Goal: Entertainment & Leisure: Consume media (video, audio)

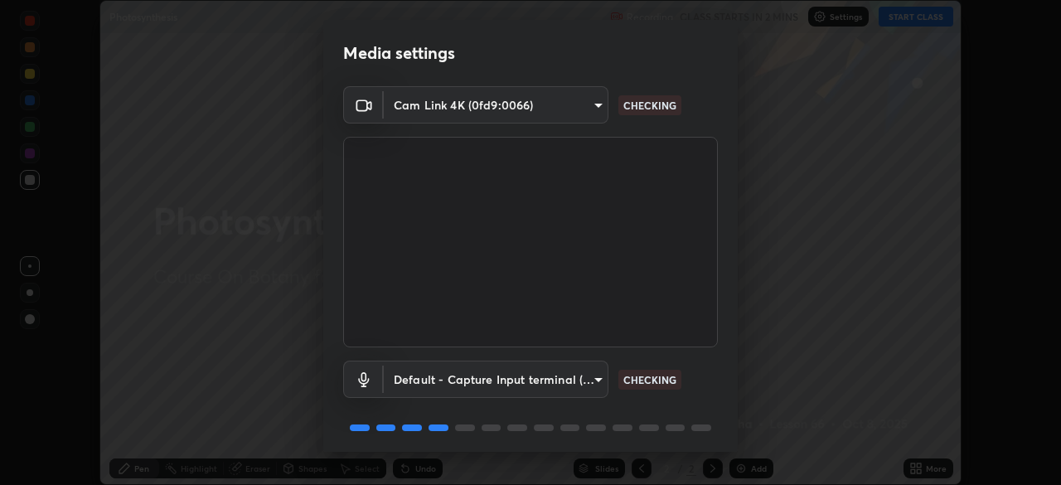
scroll to position [59, 0]
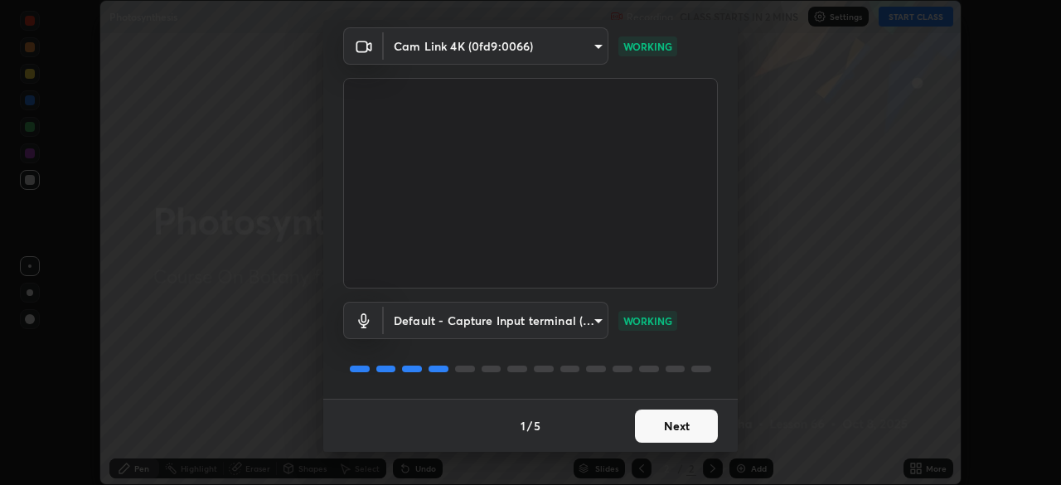
click at [684, 424] on button "Next" at bounding box center [676, 426] width 83 height 33
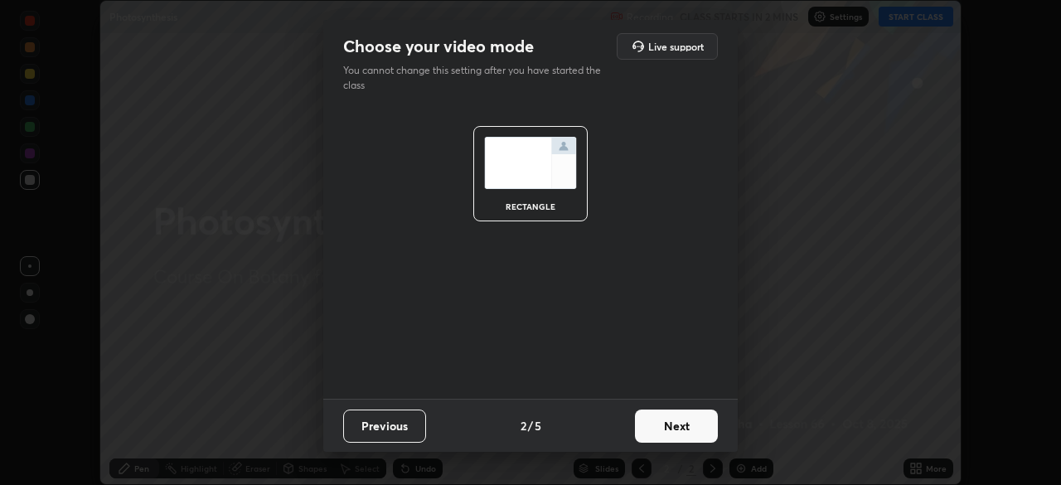
scroll to position [0, 0]
click at [694, 427] on button "Next" at bounding box center [676, 426] width 83 height 33
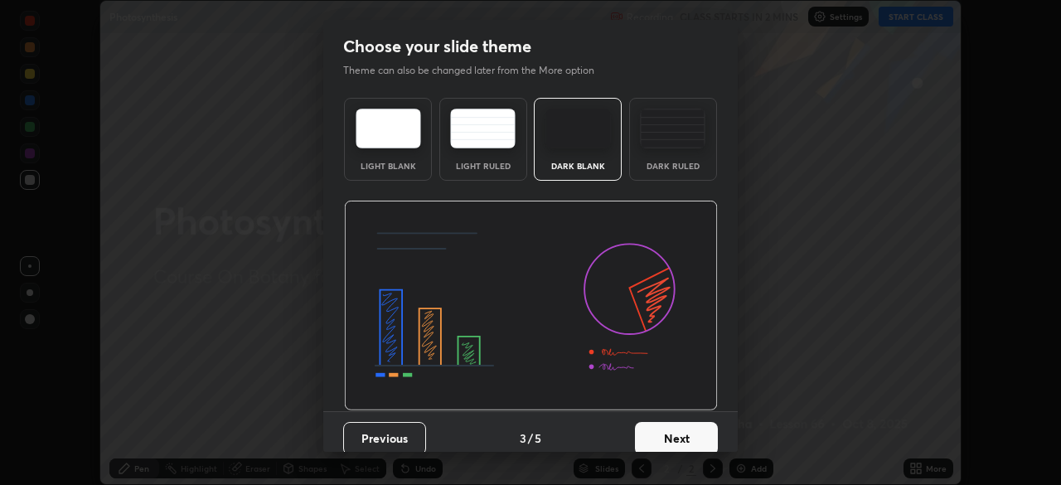
click at [706, 425] on button "Next" at bounding box center [676, 438] width 83 height 33
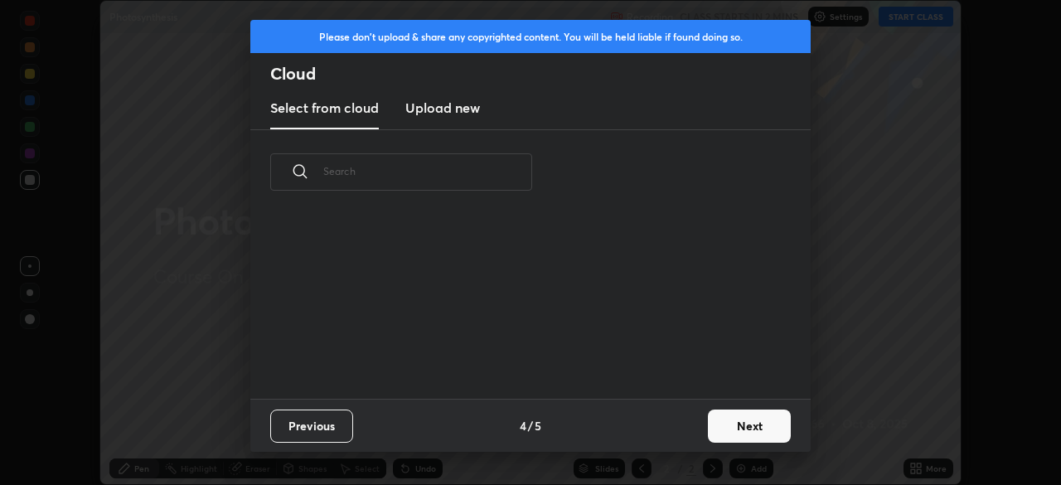
click at [726, 425] on button "Next" at bounding box center [749, 426] width 83 height 33
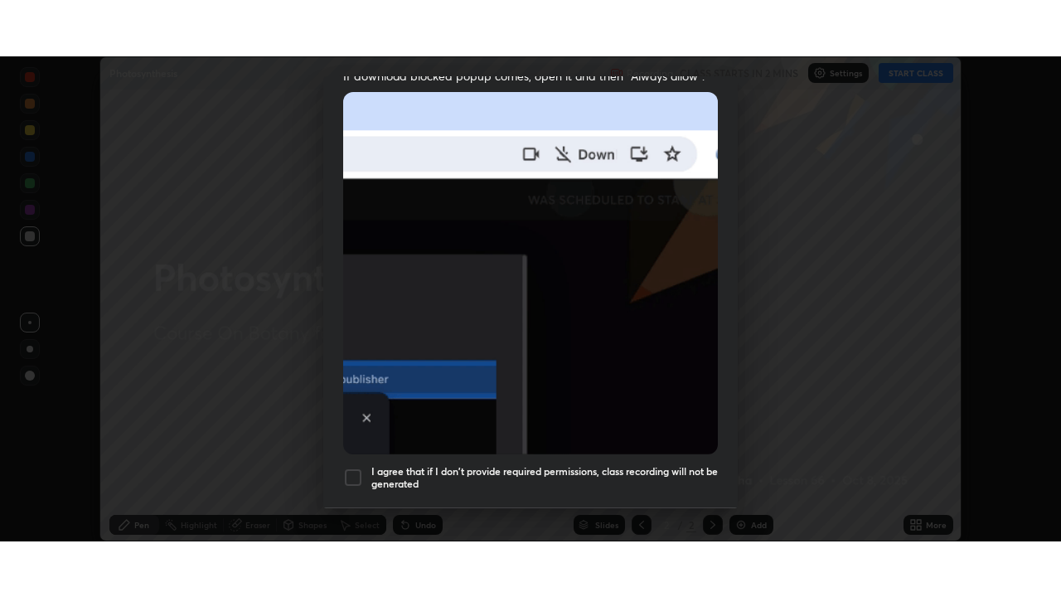
scroll to position [397, 0]
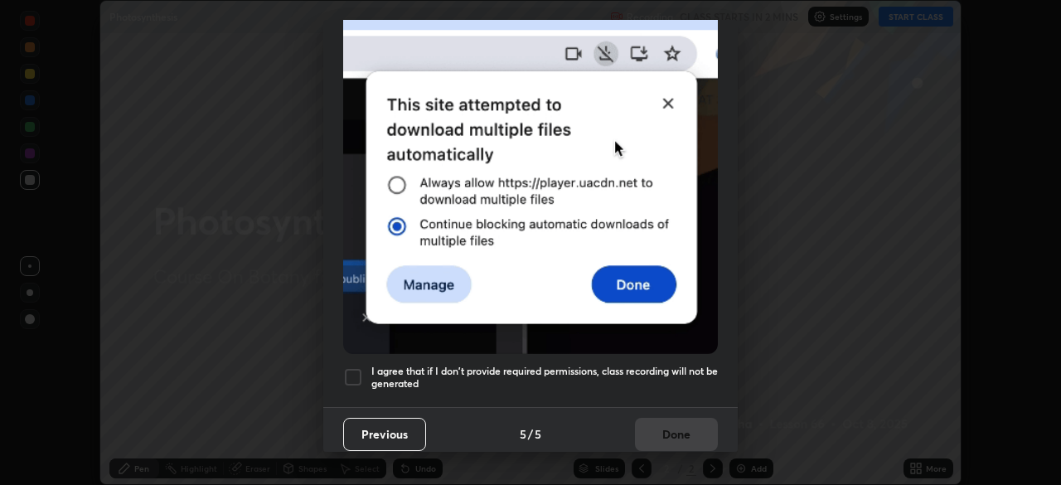
click at [352, 373] on div at bounding box center [353, 377] width 20 height 20
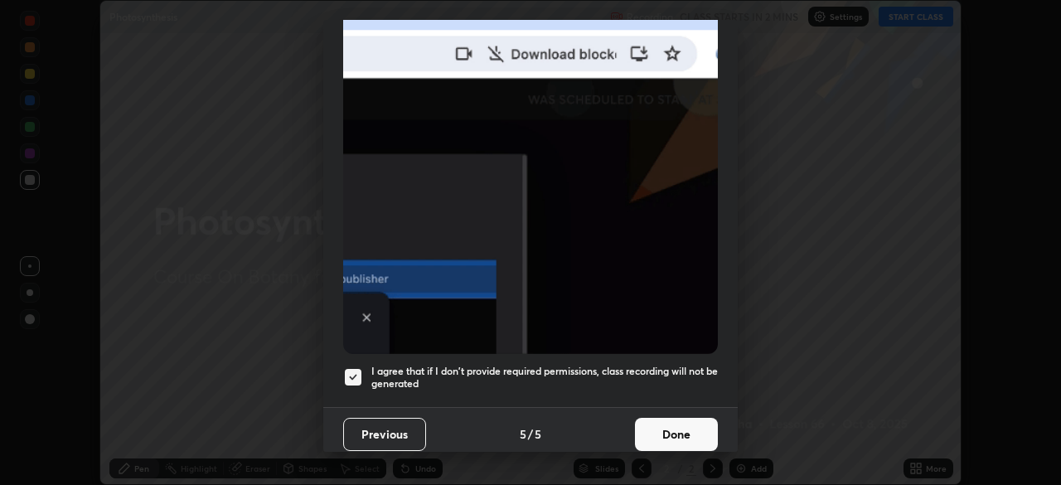
click at [656, 427] on button "Done" at bounding box center [676, 434] width 83 height 33
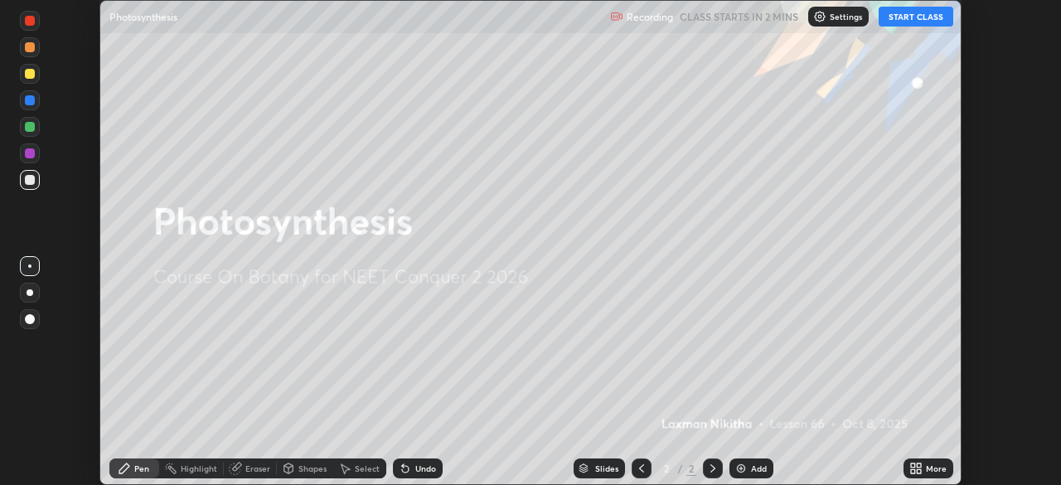
click at [889, 21] on button "START CLASS" at bounding box center [916, 17] width 75 height 20
click at [939, 467] on div "More" at bounding box center [936, 468] width 21 height 8
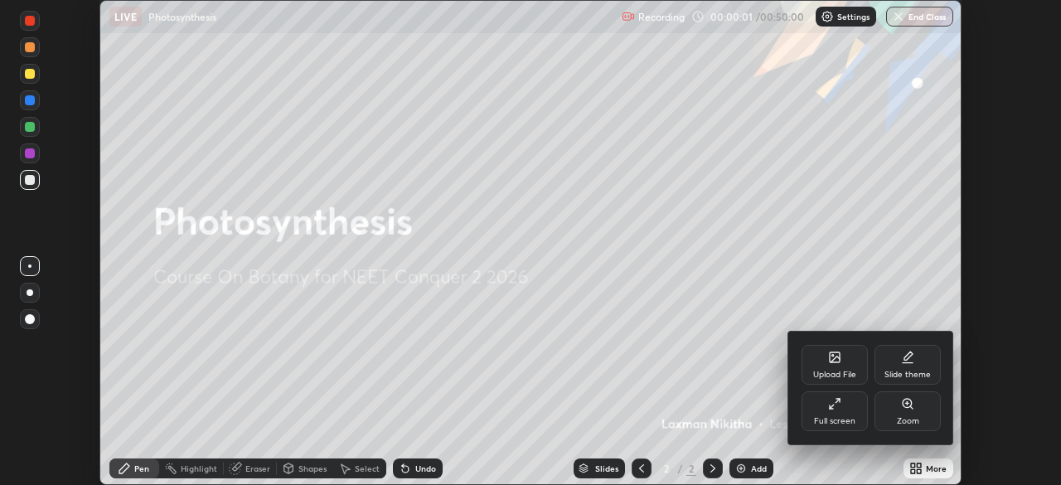
click at [853, 411] on div "Full screen" at bounding box center [835, 411] width 66 height 40
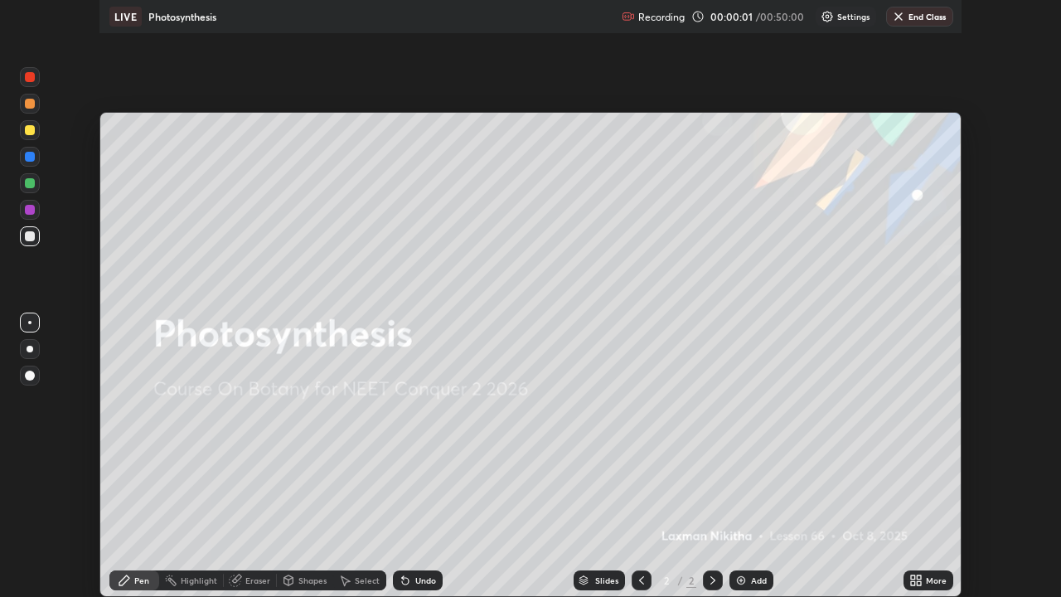
scroll to position [597, 1061]
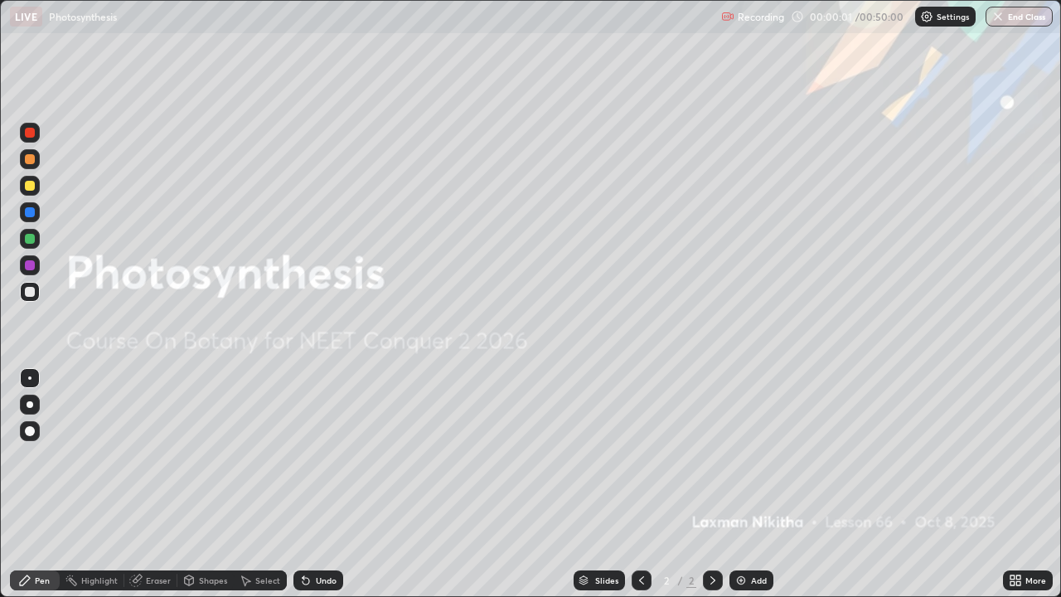
click at [756, 484] on div "Add" at bounding box center [759, 580] width 16 height 8
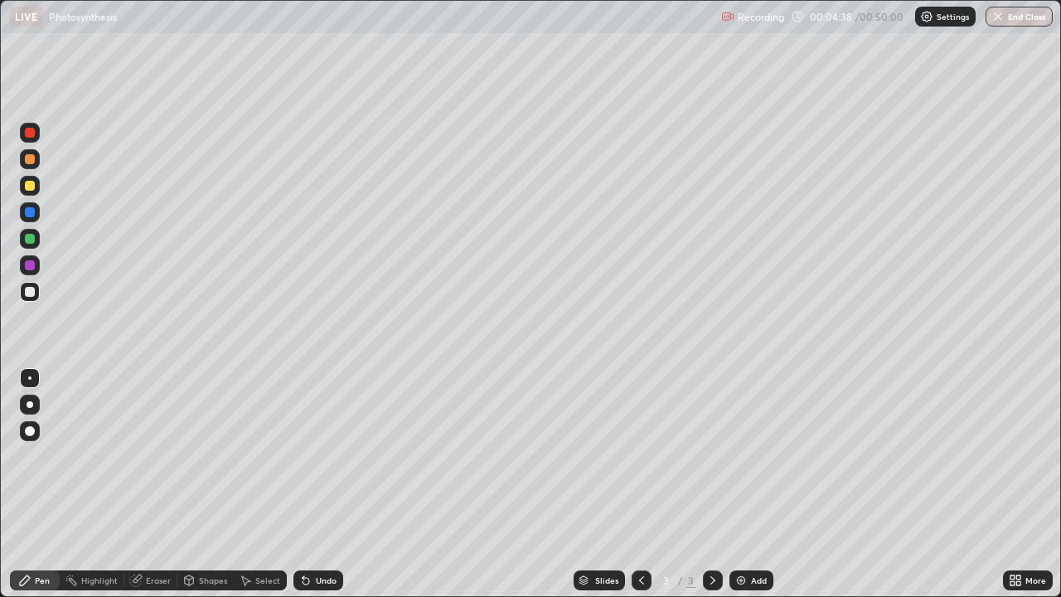
click at [337, 484] on div "Undo" at bounding box center [319, 581] width 50 height 20
click at [29, 264] on div at bounding box center [30, 265] width 10 height 10
click at [196, 484] on div "Shapes" at bounding box center [205, 581] width 56 height 20
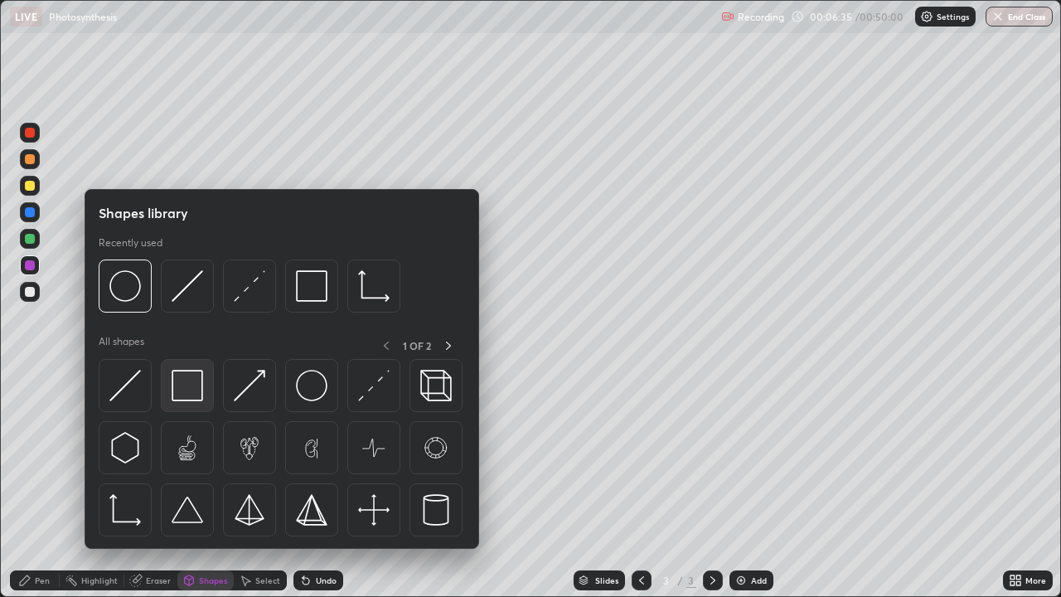
click at [187, 401] on img at bounding box center [188, 386] width 32 height 32
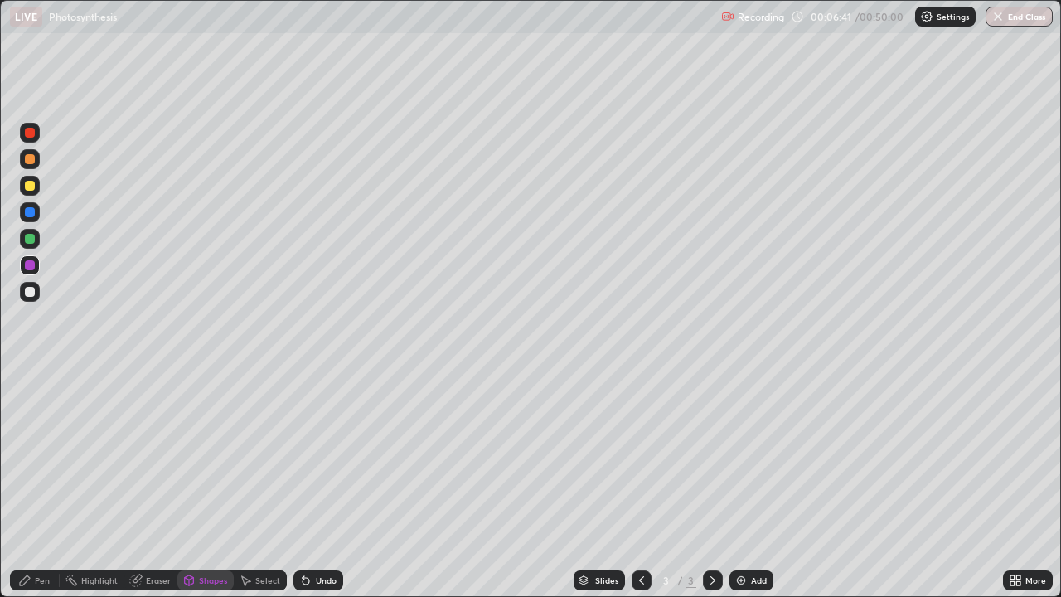
click at [319, 484] on div "Undo" at bounding box center [326, 580] width 21 height 8
click at [30, 293] on div at bounding box center [30, 292] width 10 height 10
click at [48, 484] on div "Pen" at bounding box center [35, 581] width 50 height 20
click at [27, 192] on div at bounding box center [30, 186] width 20 height 20
click at [323, 484] on div "Undo" at bounding box center [326, 580] width 21 height 8
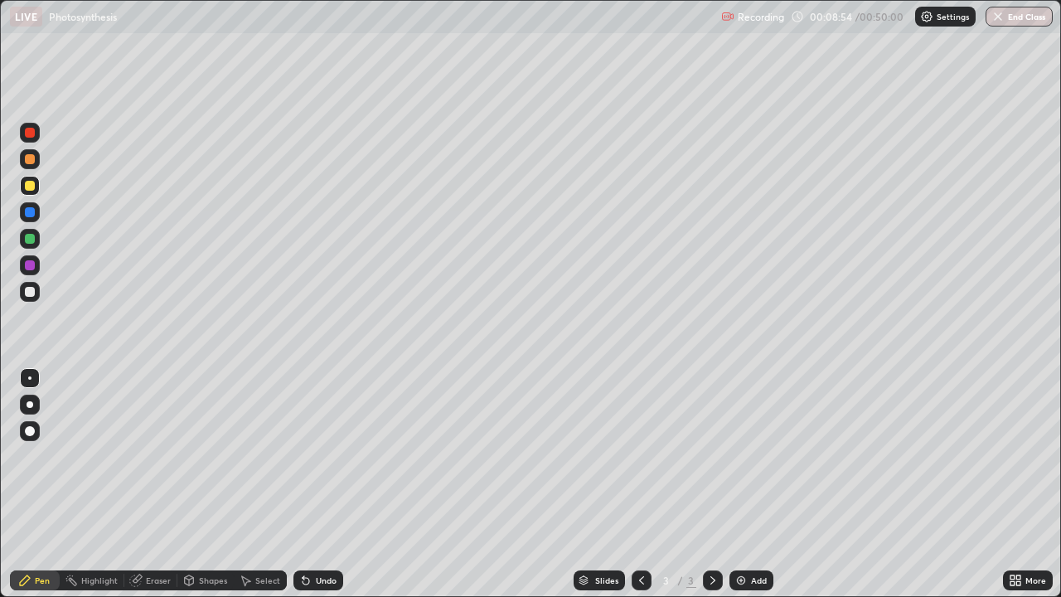
click at [323, 484] on div "Undo" at bounding box center [326, 580] width 21 height 8
click at [324, 484] on div "Undo" at bounding box center [326, 580] width 21 height 8
click at [325, 484] on div "Undo" at bounding box center [326, 580] width 21 height 8
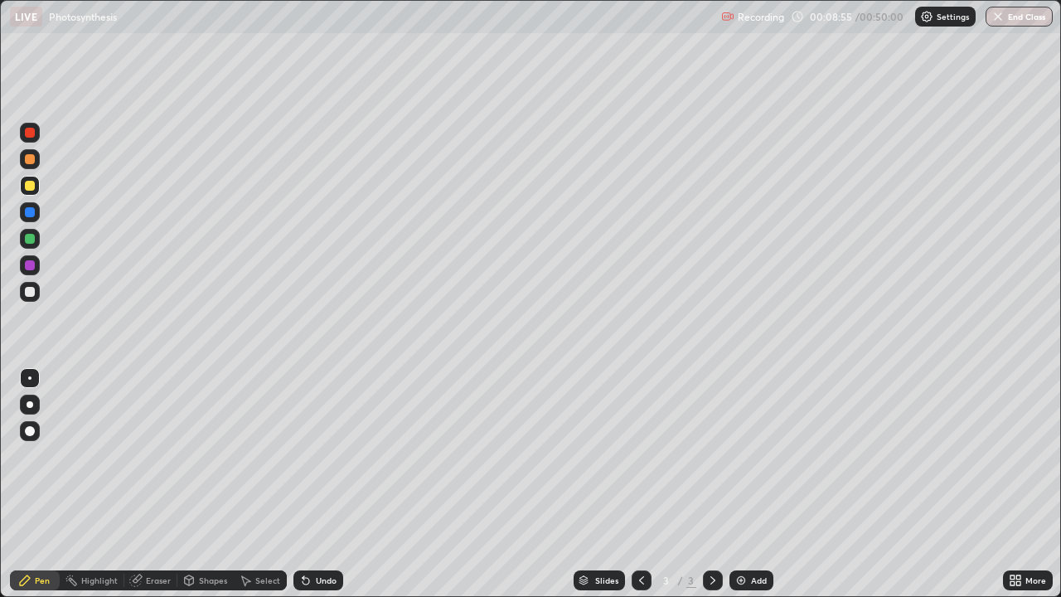
click at [325, 484] on div "Undo" at bounding box center [326, 580] width 21 height 8
click at [323, 484] on div "Undo" at bounding box center [326, 580] width 21 height 8
click at [331, 484] on div "Undo" at bounding box center [319, 581] width 50 height 20
click at [29, 243] on div at bounding box center [30, 239] width 10 height 10
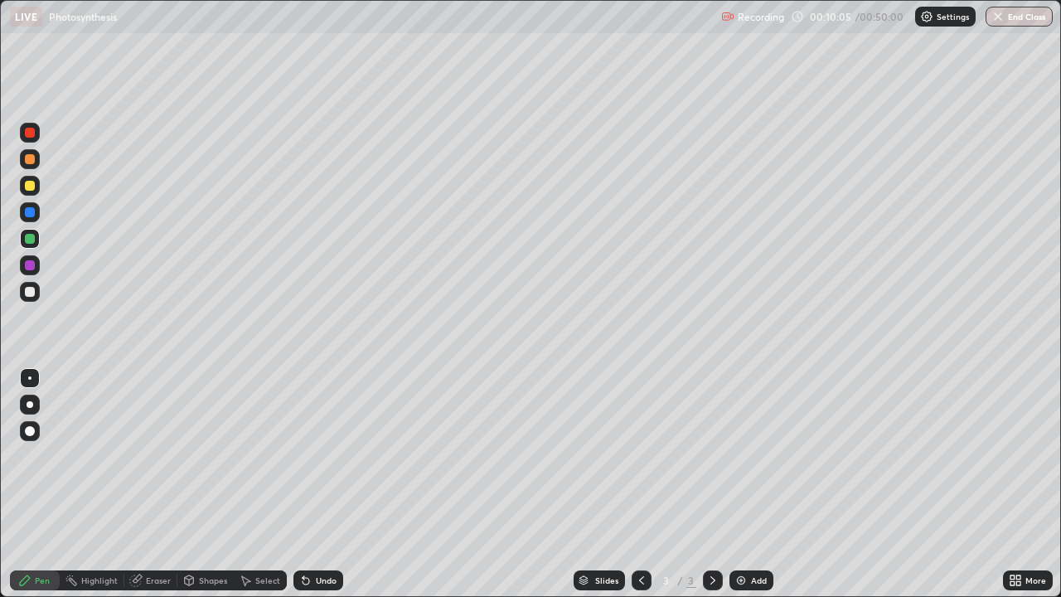
click at [31, 213] on div at bounding box center [30, 212] width 10 height 10
click at [37, 139] on div at bounding box center [30, 133] width 20 height 20
click at [325, 484] on div "Undo" at bounding box center [326, 580] width 21 height 8
click at [32, 270] on div at bounding box center [30, 265] width 10 height 10
click at [30, 192] on div at bounding box center [30, 186] width 20 height 20
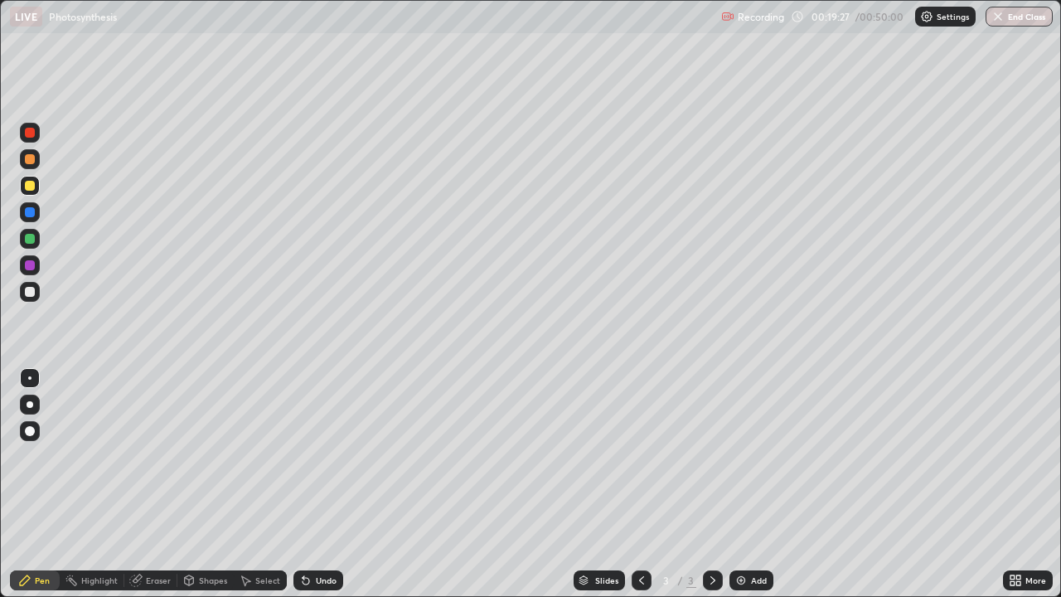
click at [29, 220] on div at bounding box center [30, 212] width 20 height 20
click at [315, 484] on div "Undo" at bounding box center [319, 581] width 50 height 20
click at [27, 135] on div at bounding box center [30, 133] width 10 height 10
click at [309, 484] on icon at bounding box center [305, 580] width 13 height 13
click at [33, 240] on div at bounding box center [30, 239] width 10 height 10
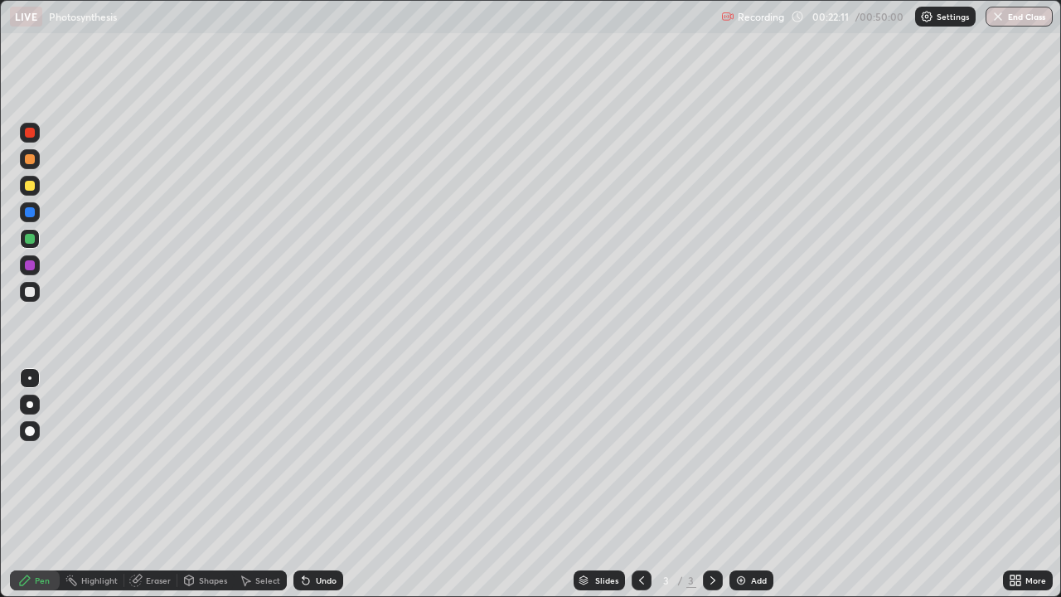
click at [760, 484] on div "Add" at bounding box center [752, 581] width 44 height 20
click at [31, 292] on div at bounding box center [30, 292] width 10 height 10
click at [32, 270] on div at bounding box center [30, 265] width 10 height 10
click at [34, 245] on div at bounding box center [30, 239] width 20 height 20
click at [32, 274] on div at bounding box center [30, 265] width 20 height 20
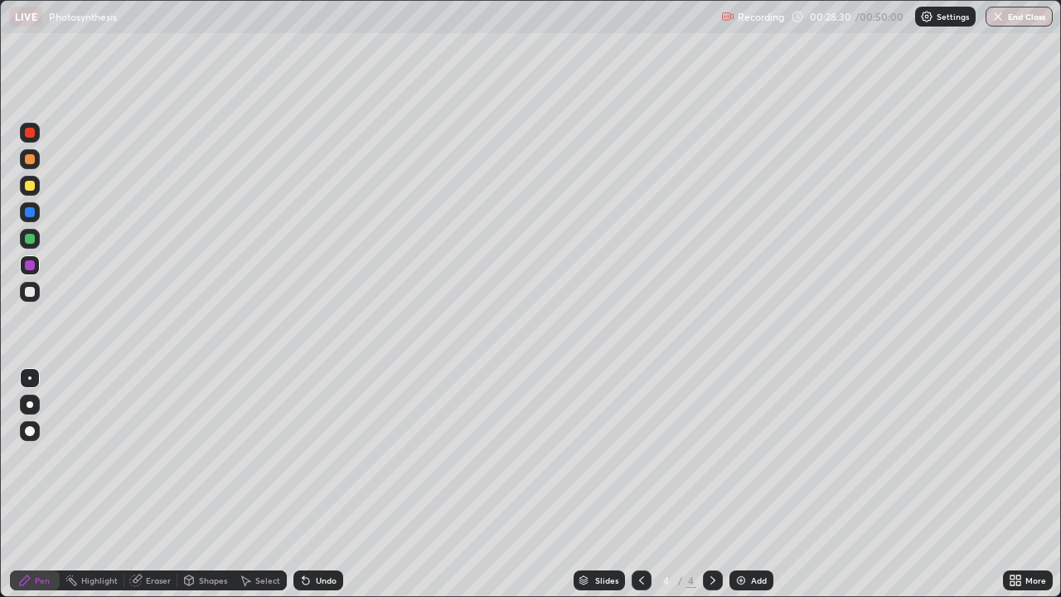
click at [751, 484] on div "Add" at bounding box center [759, 580] width 16 height 8
click at [31, 294] on div at bounding box center [30, 292] width 10 height 10
click at [30, 266] on div at bounding box center [30, 265] width 10 height 10
click at [34, 294] on div at bounding box center [30, 292] width 20 height 20
click at [25, 268] on div at bounding box center [30, 265] width 10 height 10
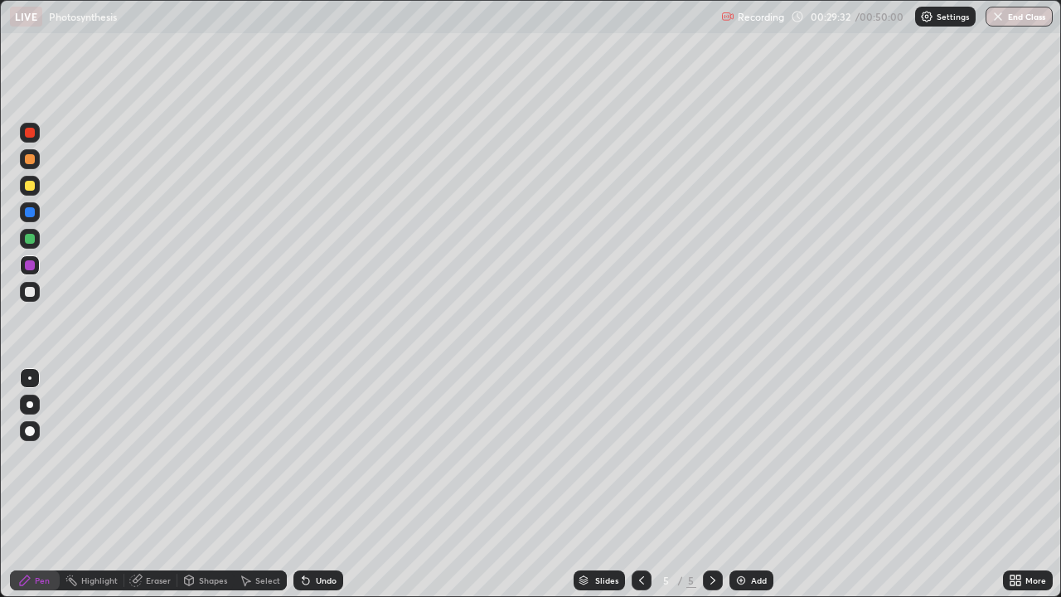
click at [316, 484] on div "Undo" at bounding box center [326, 580] width 21 height 8
click at [320, 484] on div "Undo" at bounding box center [326, 580] width 21 height 8
click at [321, 484] on div "Undo" at bounding box center [326, 580] width 21 height 8
click at [29, 294] on div at bounding box center [30, 292] width 10 height 10
click at [28, 192] on div at bounding box center [30, 186] width 20 height 20
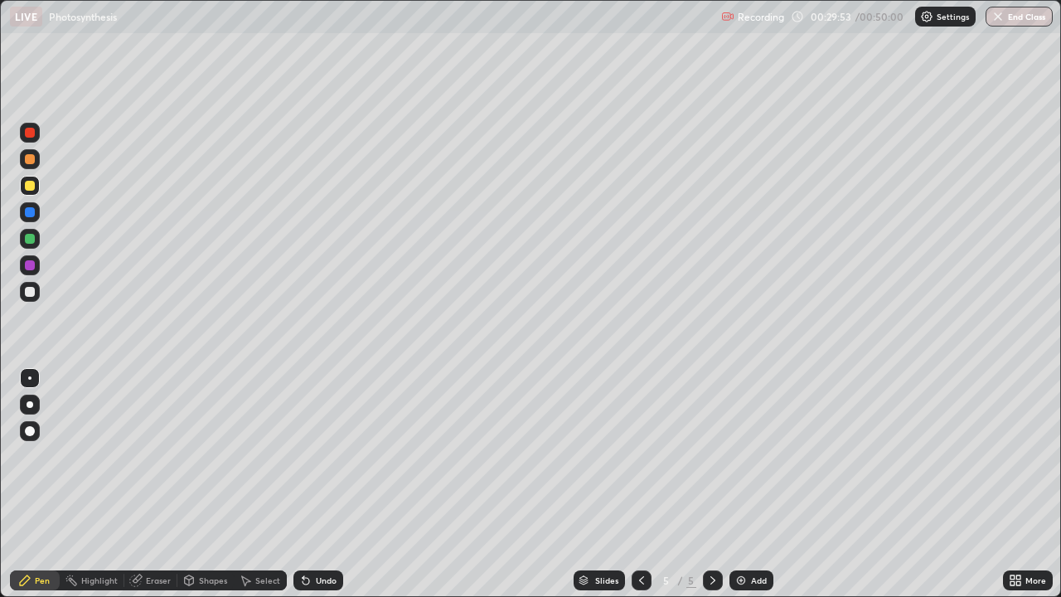
click at [32, 269] on div at bounding box center [30, 265] width 10 height 10
click at [31, 163] on div at bounding box center [30, 159] width 10 height 10
click at [32, 243] on div at bounding box center [30, 239] width 10 height 10
click at [317, 484] on div "Undo" at bounding box center [319, 581] width 50 height 20
click at [30, 292] on div at bounding box center [30, 292] width 10 height 10
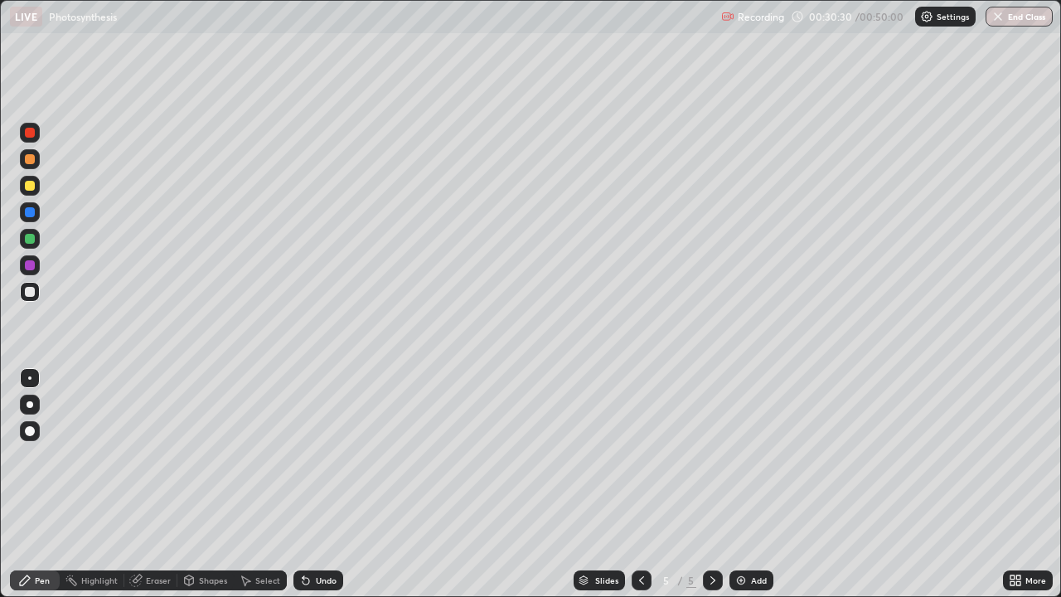
click at [31, 160] on div at bounding box center [30, 159] width 10 height 10
click at [30, 293] on div at bounding box center [30, 292] width 10 height 10
click at [29, 265] on div at bounding box center [30, 265] width 10 height 10
click at [35, 299] on div at bounding box center [30, 292] width 20 height 20
click at [30, 195] on div at bounding box center [30, 186] width 20 height 20
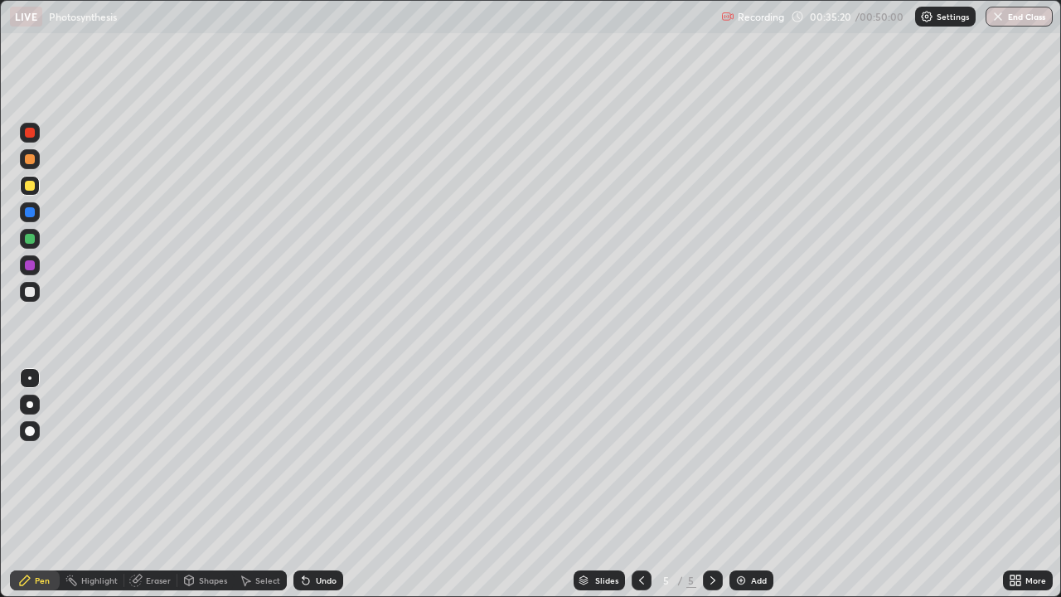
click at [25, 296] on div at bounding box center [30, 292] width 20 height 20
click at [30, 187] on div at bounding box center [30, 186] width 10 height 10
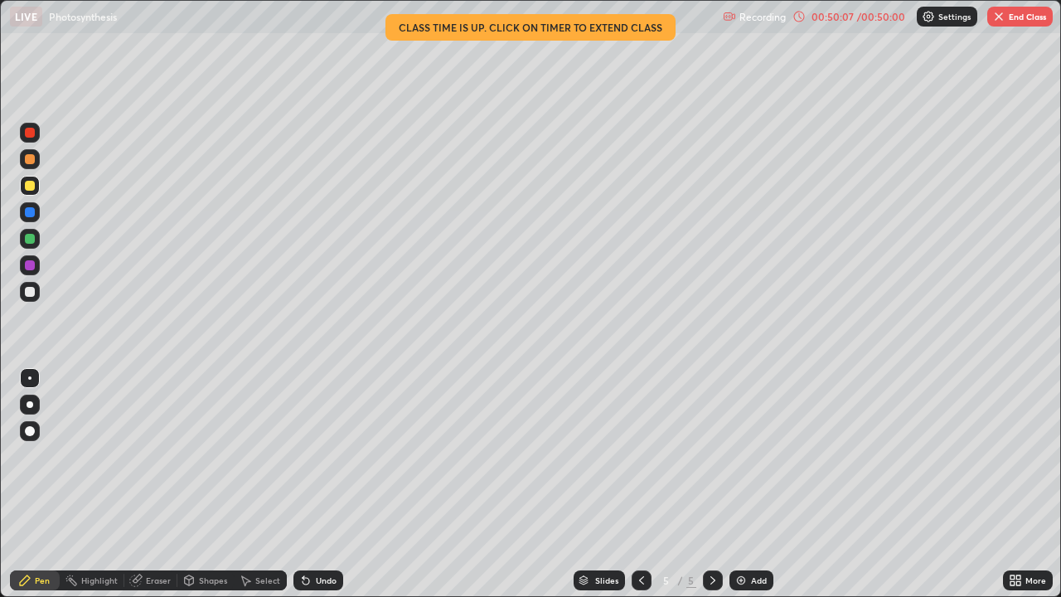
click at [998, 22] on img "button" at bounding box center [999, 16] width 13 height 13
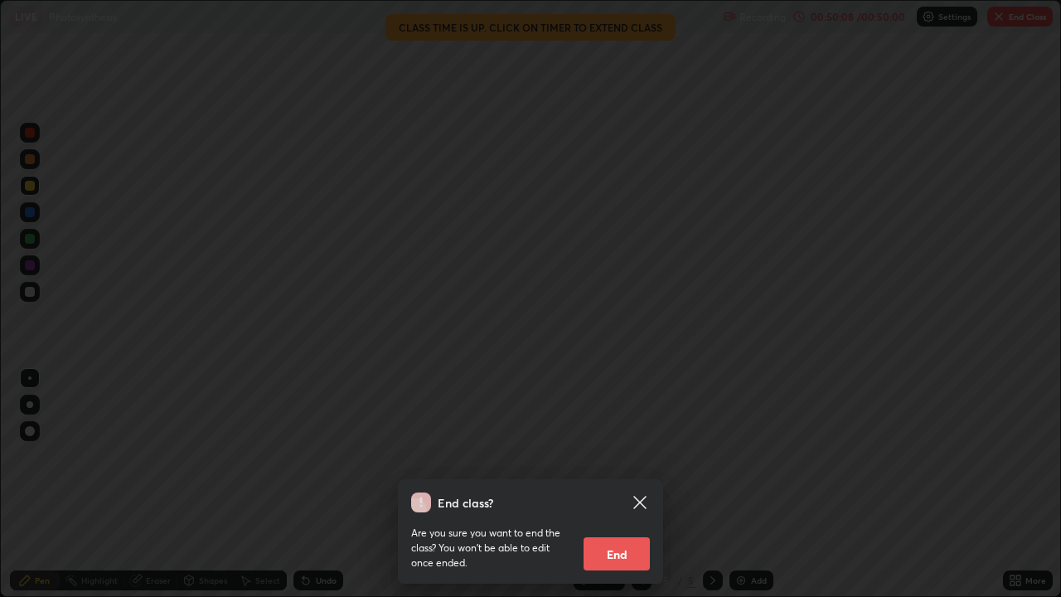
click at [621, 484] on button "End" at bounding box center [617, 553] width 66 height 33
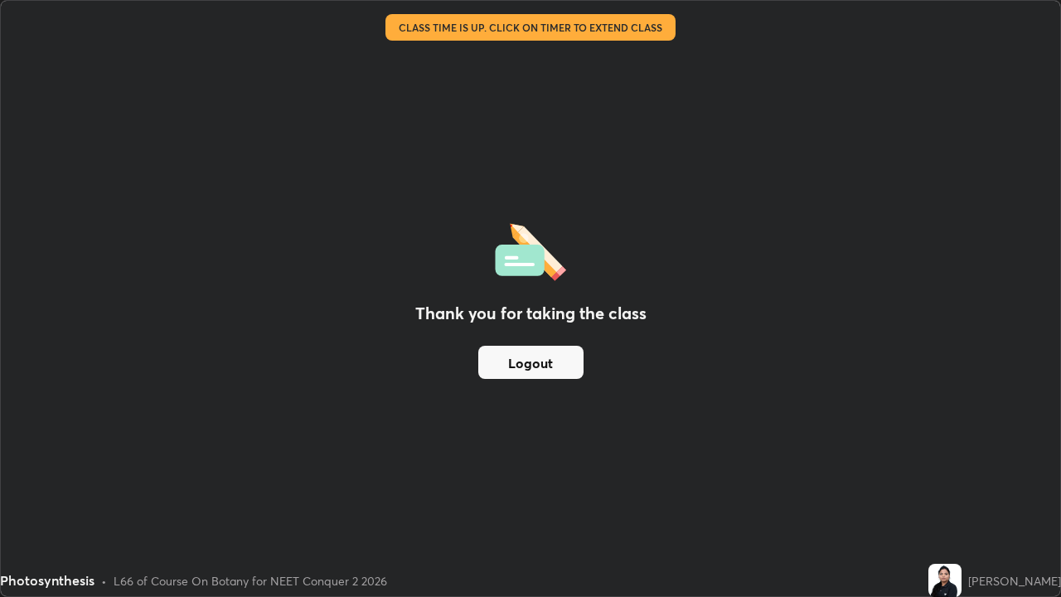
click at [538, 367] on button "Logout" at bounding box center [530, 362] width 105 height 33
